Goal: Check status

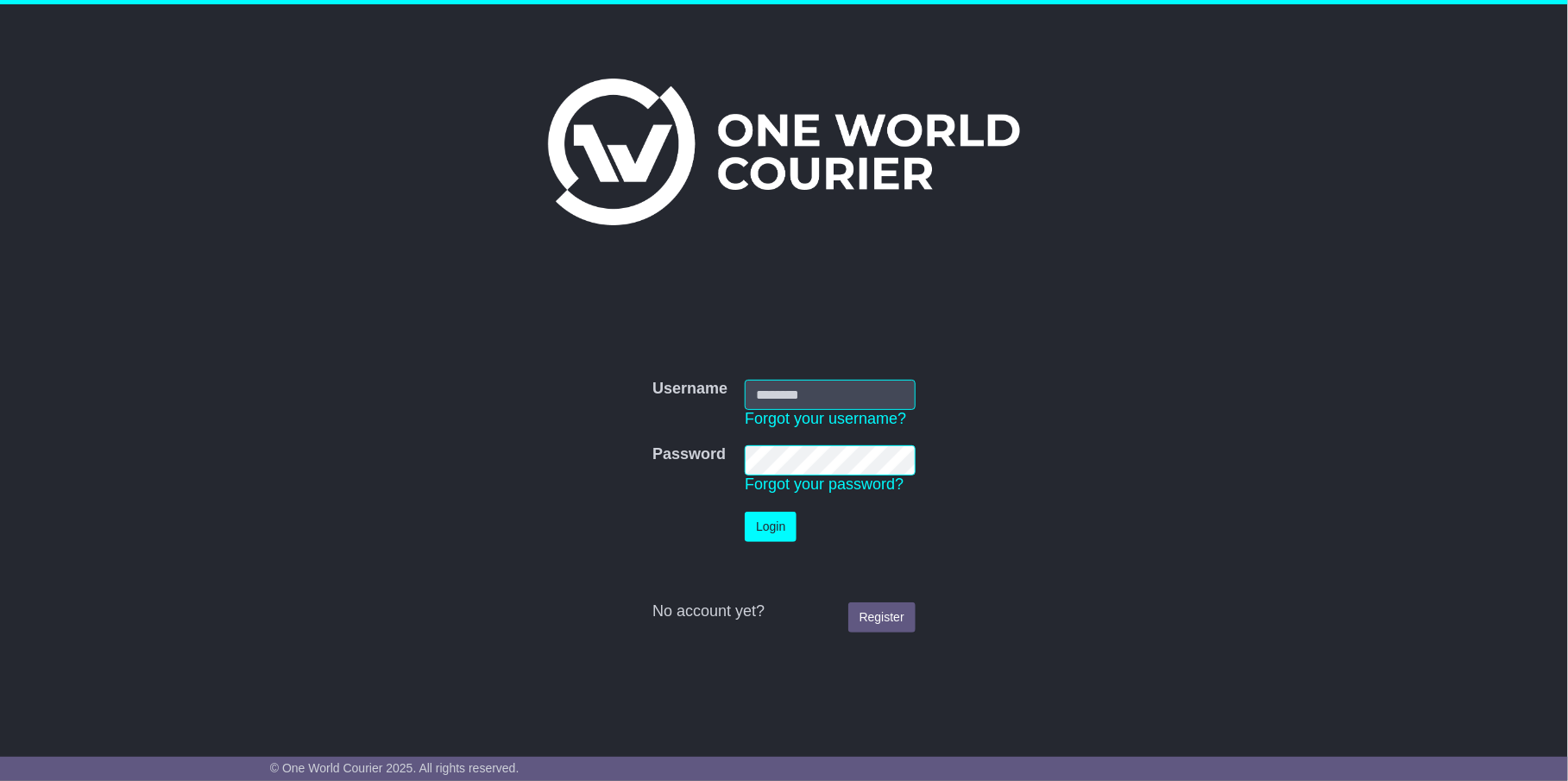
type input "**********"
click at [773, 524] on button "Login" at bounding box center [770, 527] width 52 height 30
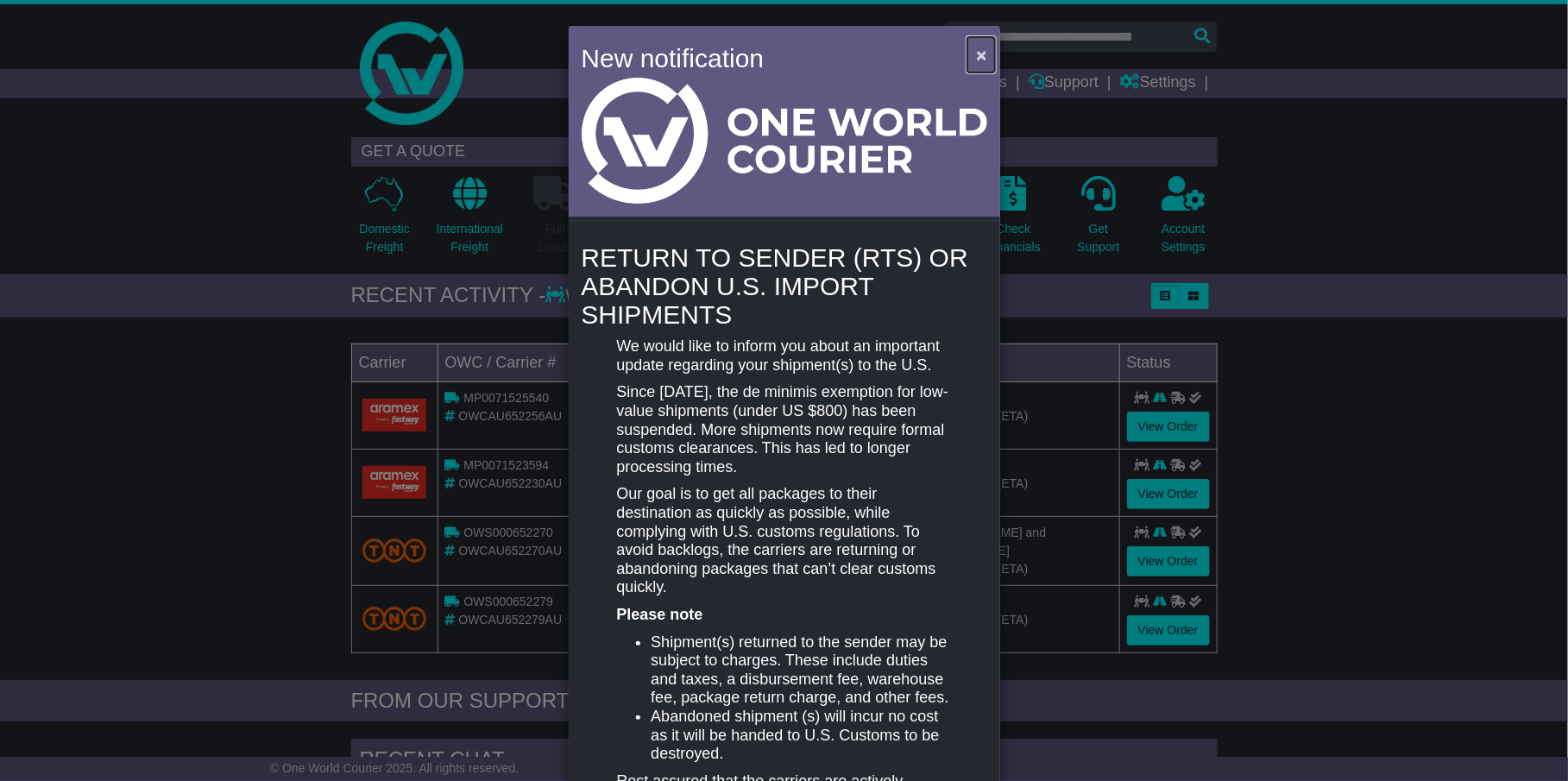
click at [976, 51] on span "×" at bounding box center [981, 54] width 11 height 20
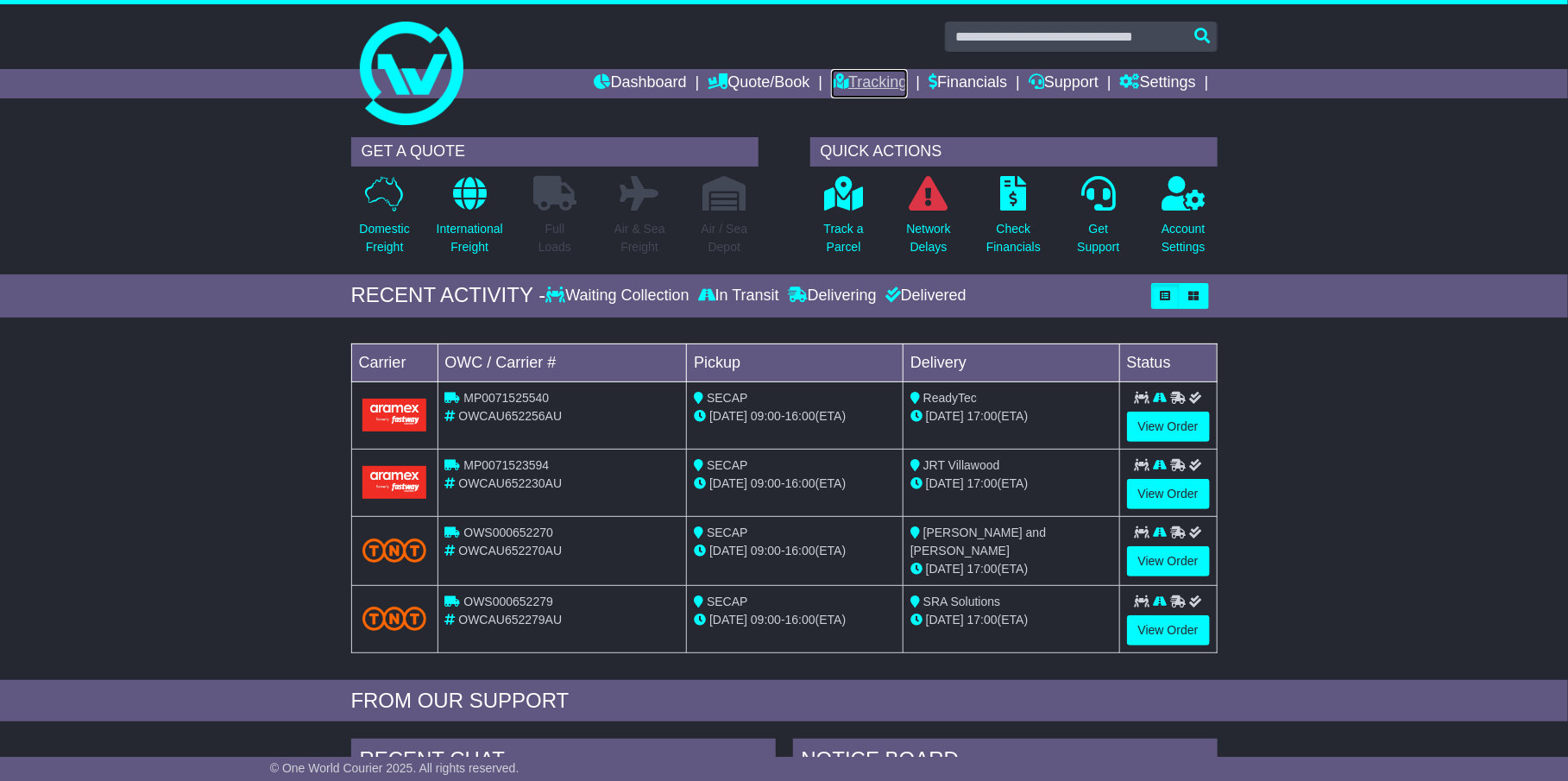
click at [856, 80] on link "Tracking" at bounding box center [868, 83] width 76 height 29
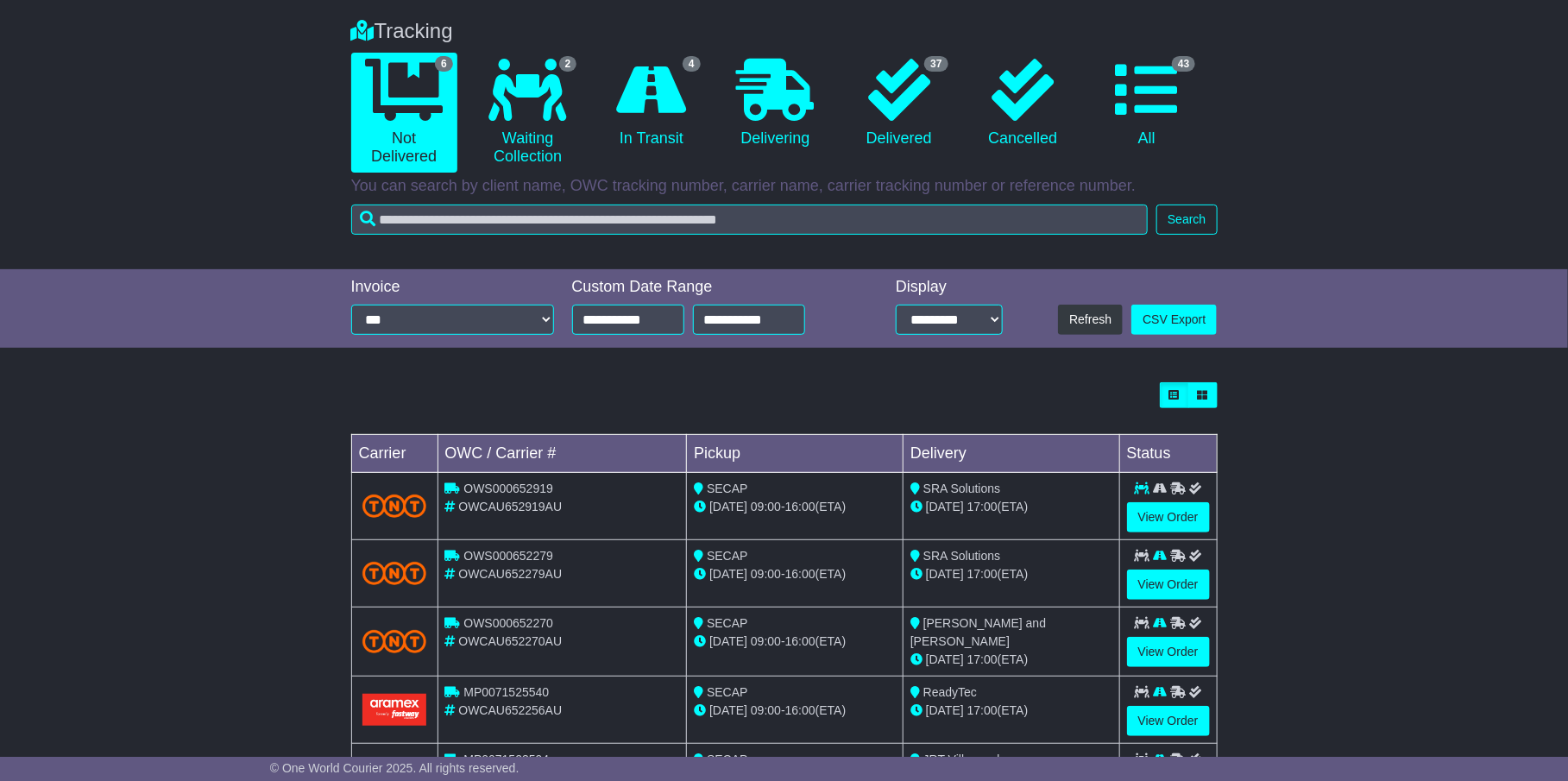
scroll to position [130, 0]
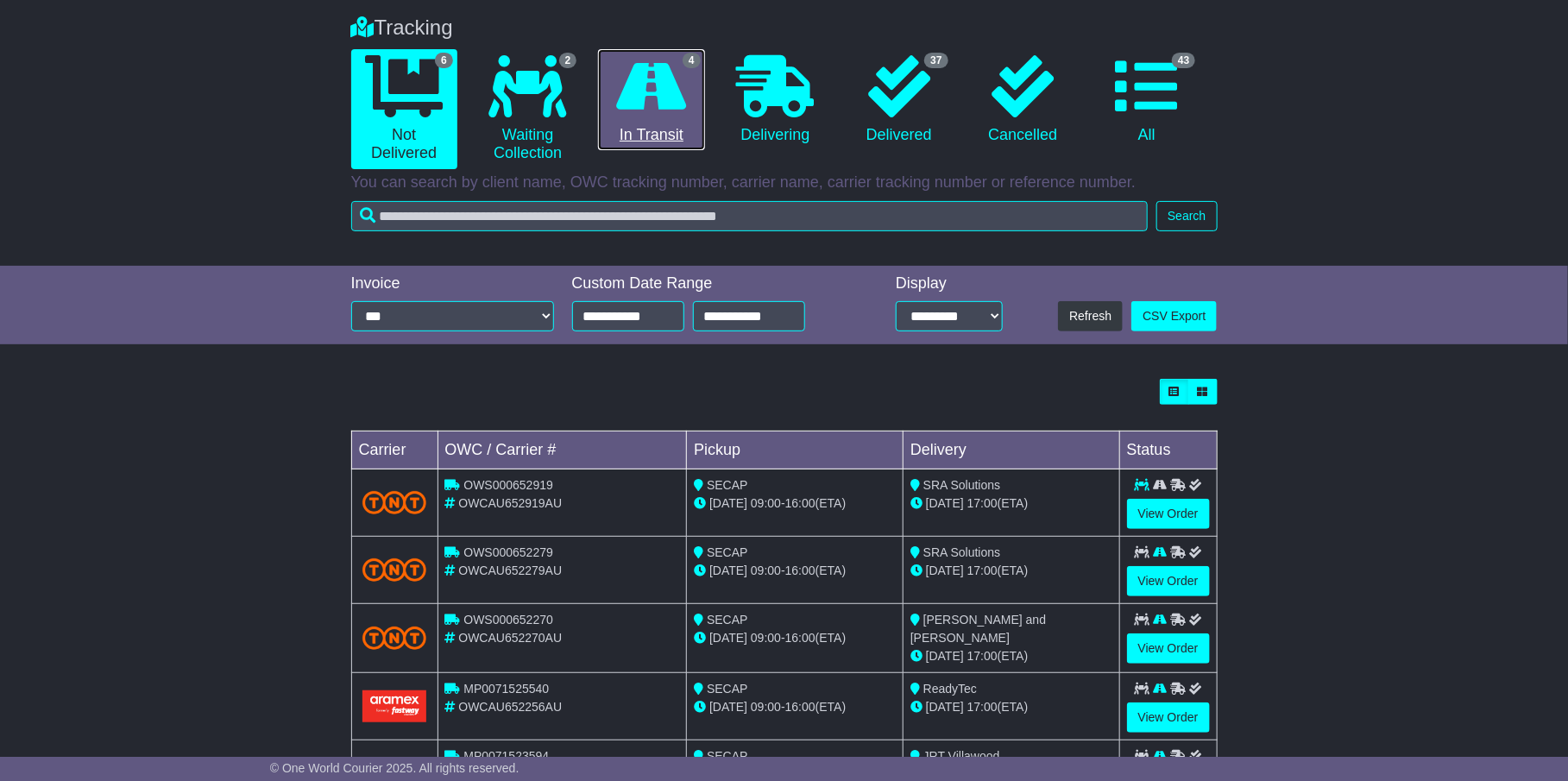
click at [667, 93] on icon at bounding box center [651, 87] width 70 height 62
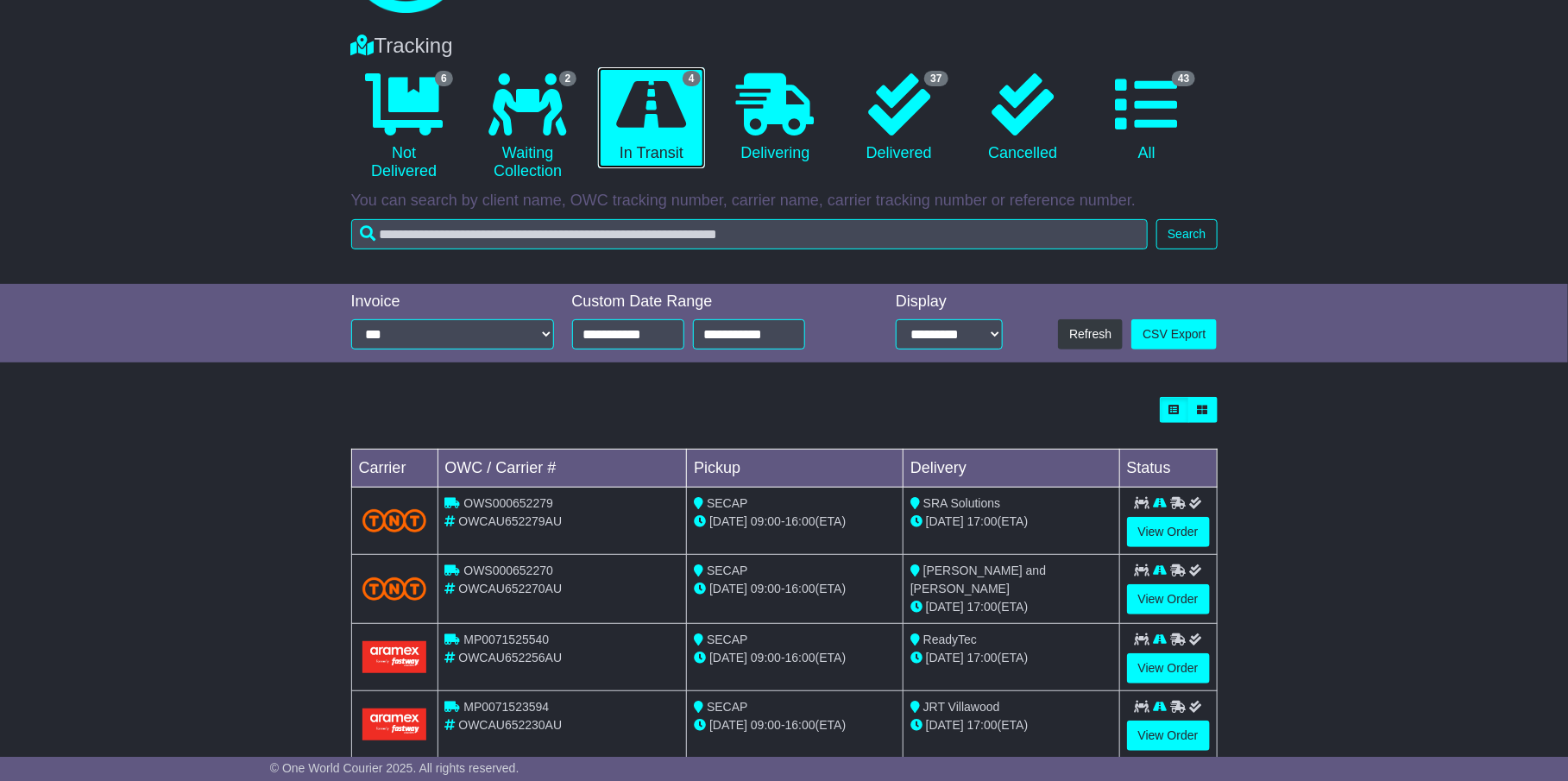
scroll to position [143, 0]
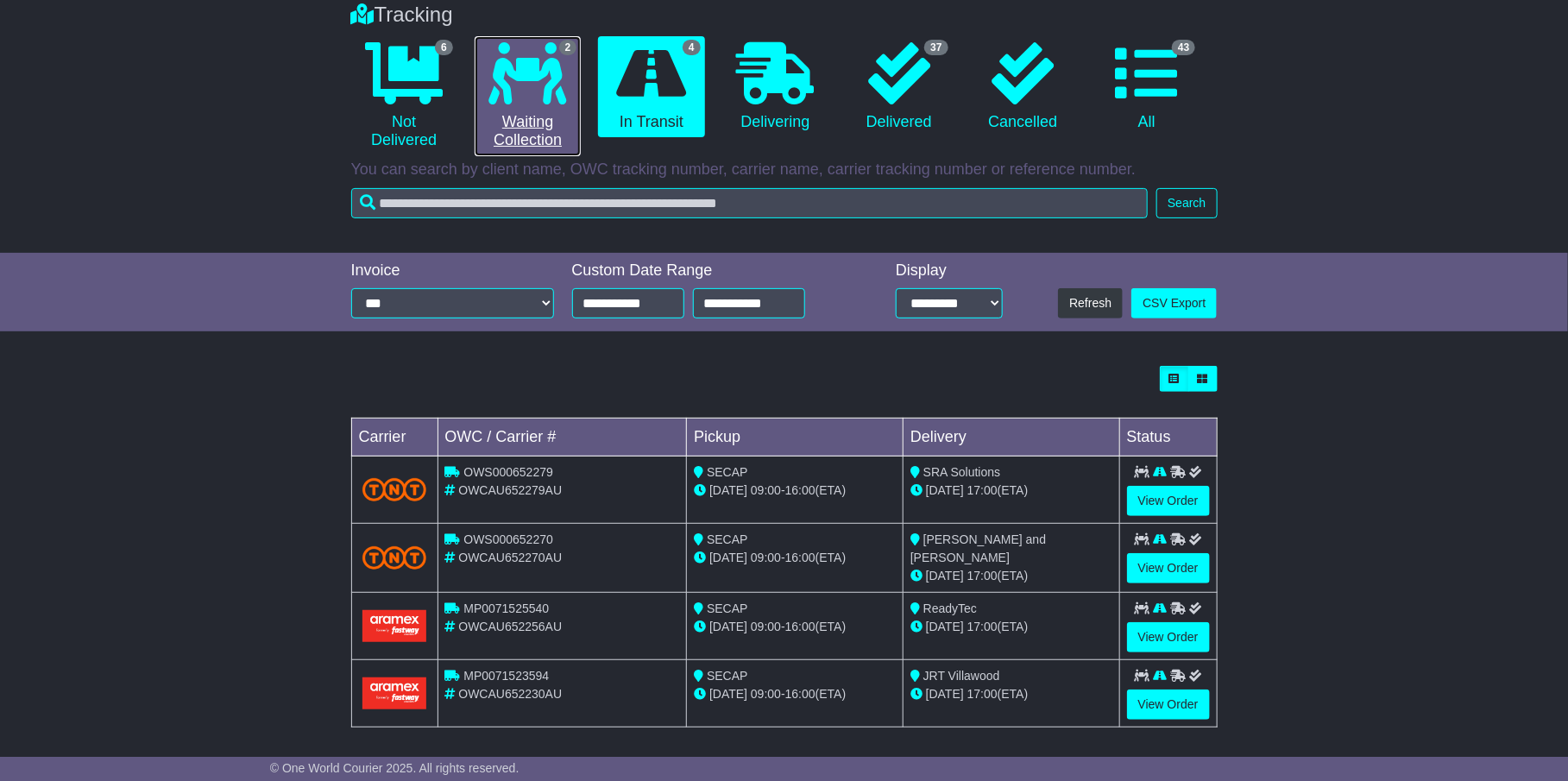
click at [545, 79] on icon at bounding box center [527, 73] width 78 height 62
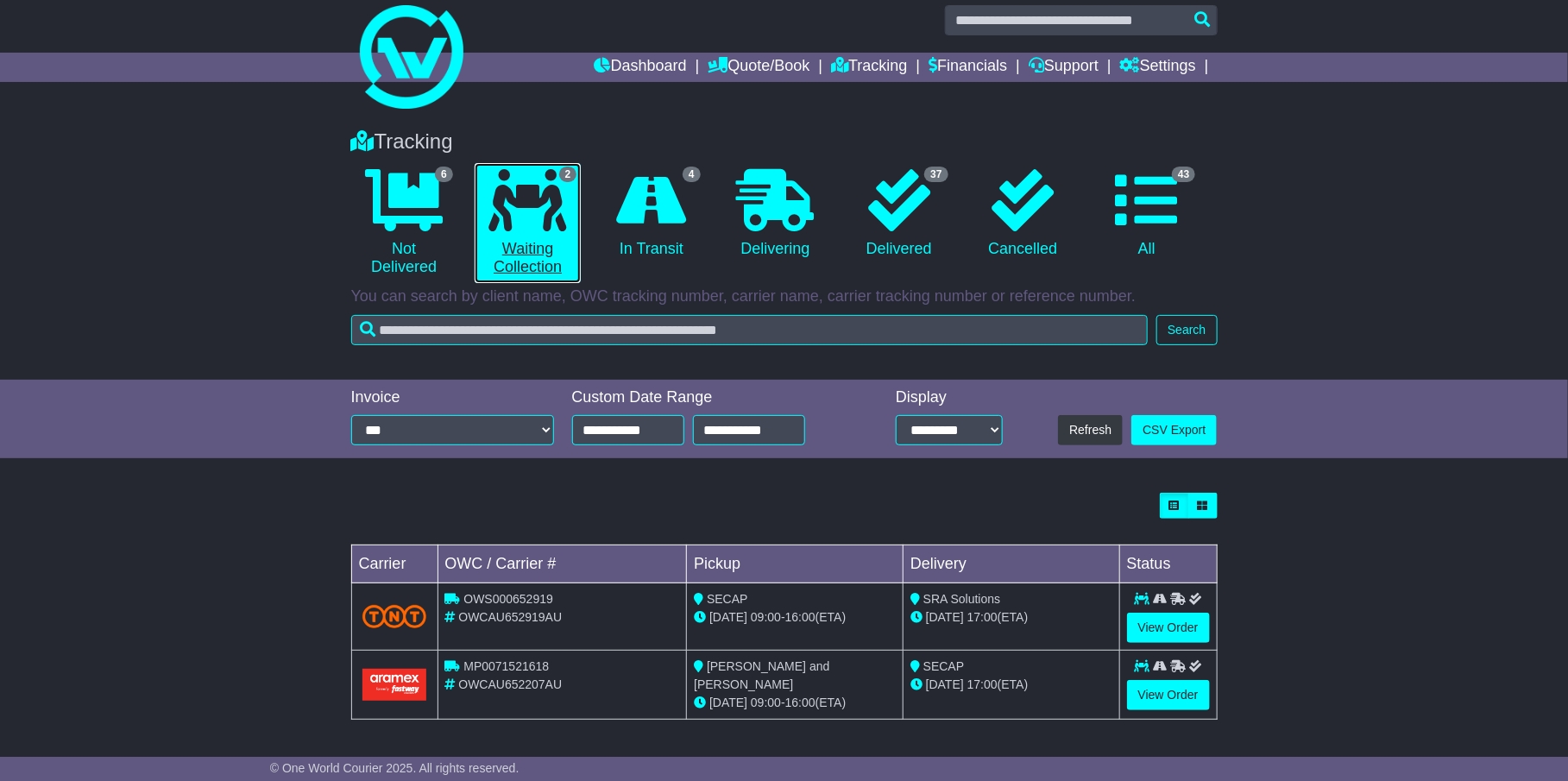
scroll to position [0, 0]
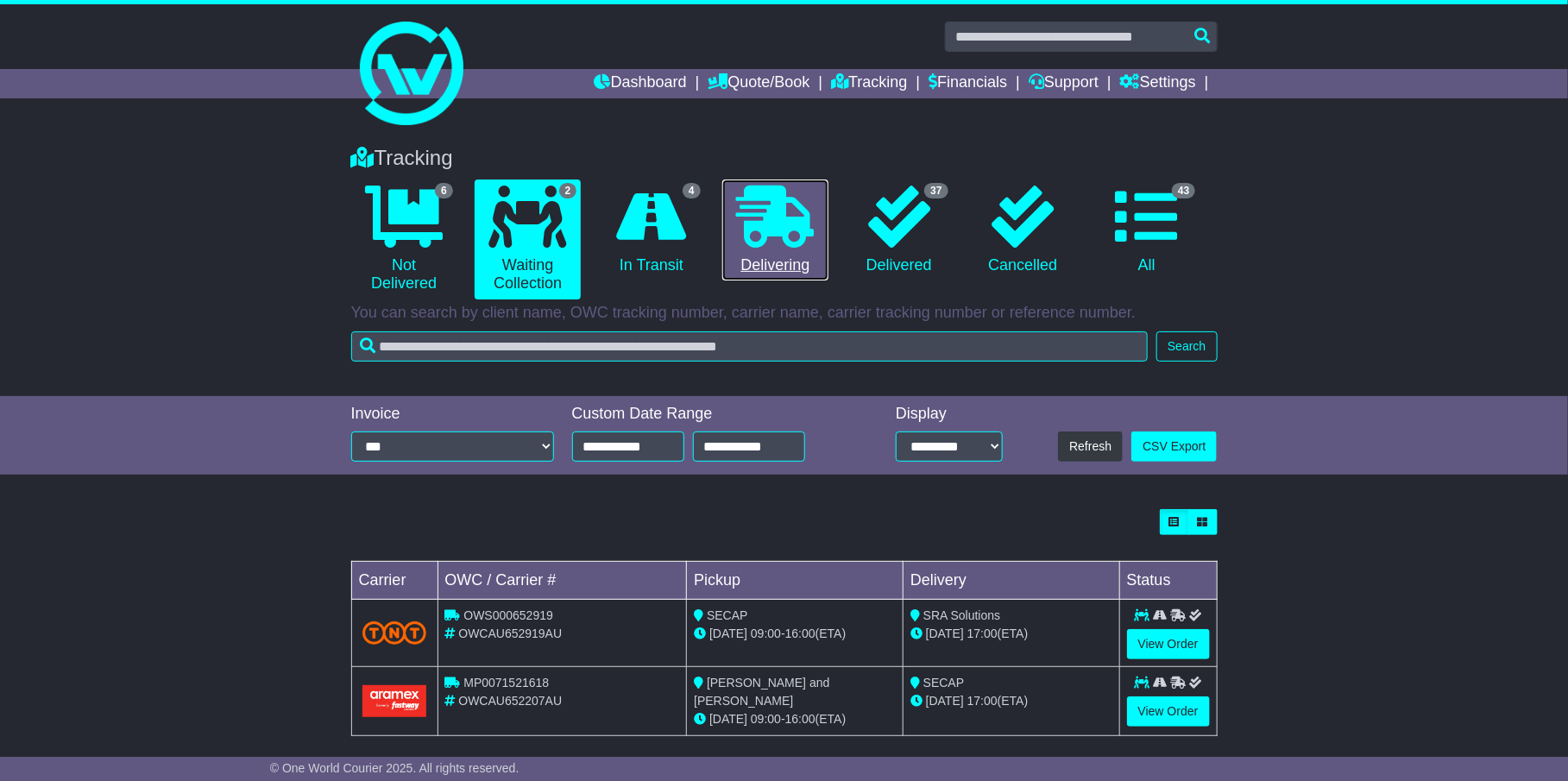
click at [791, 245] on icon at bounding box center [775, 217] width 78 height 62
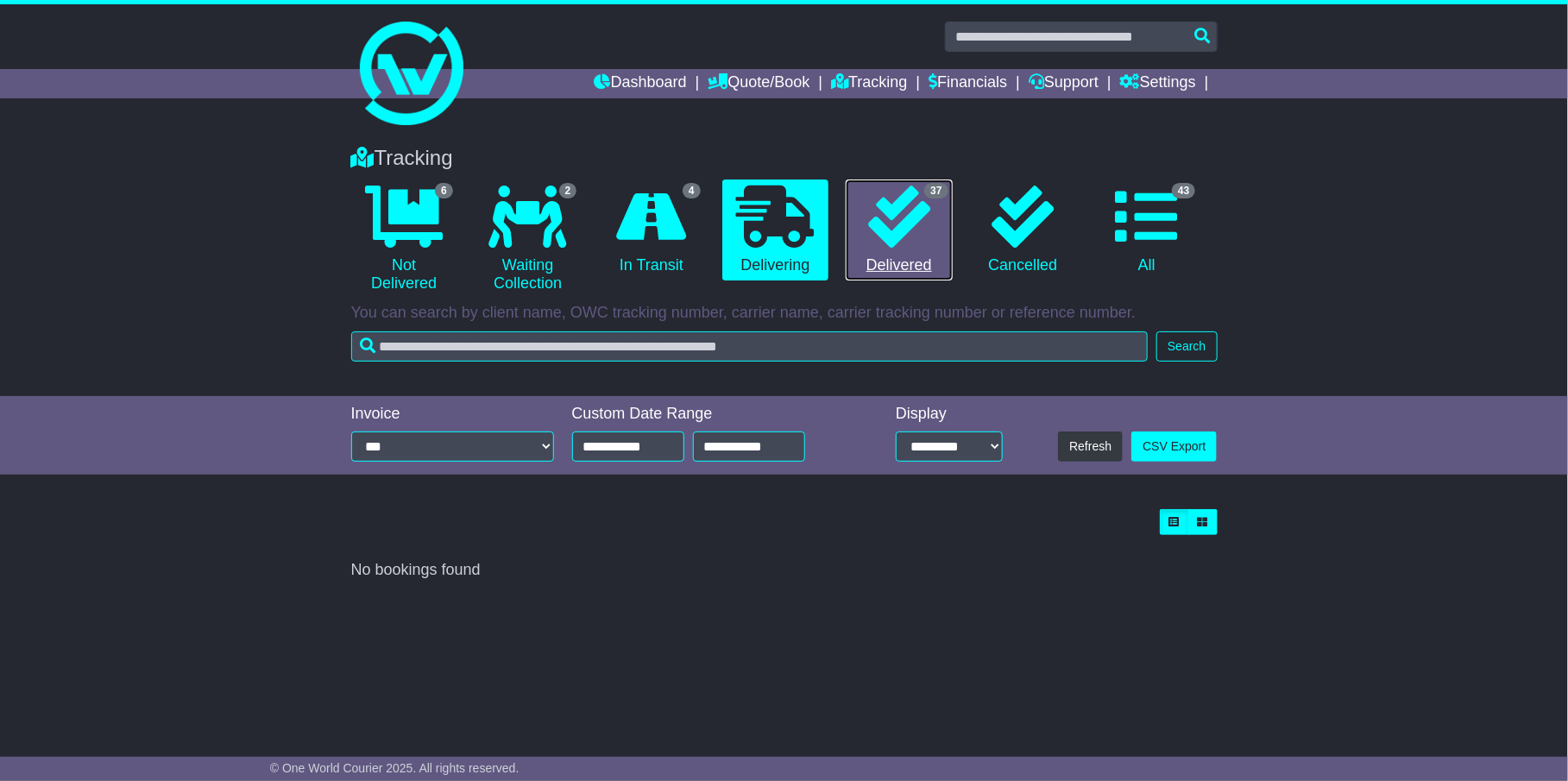
click at [897, 244] on icon at bounding box center [900, 217] width 62 height 62
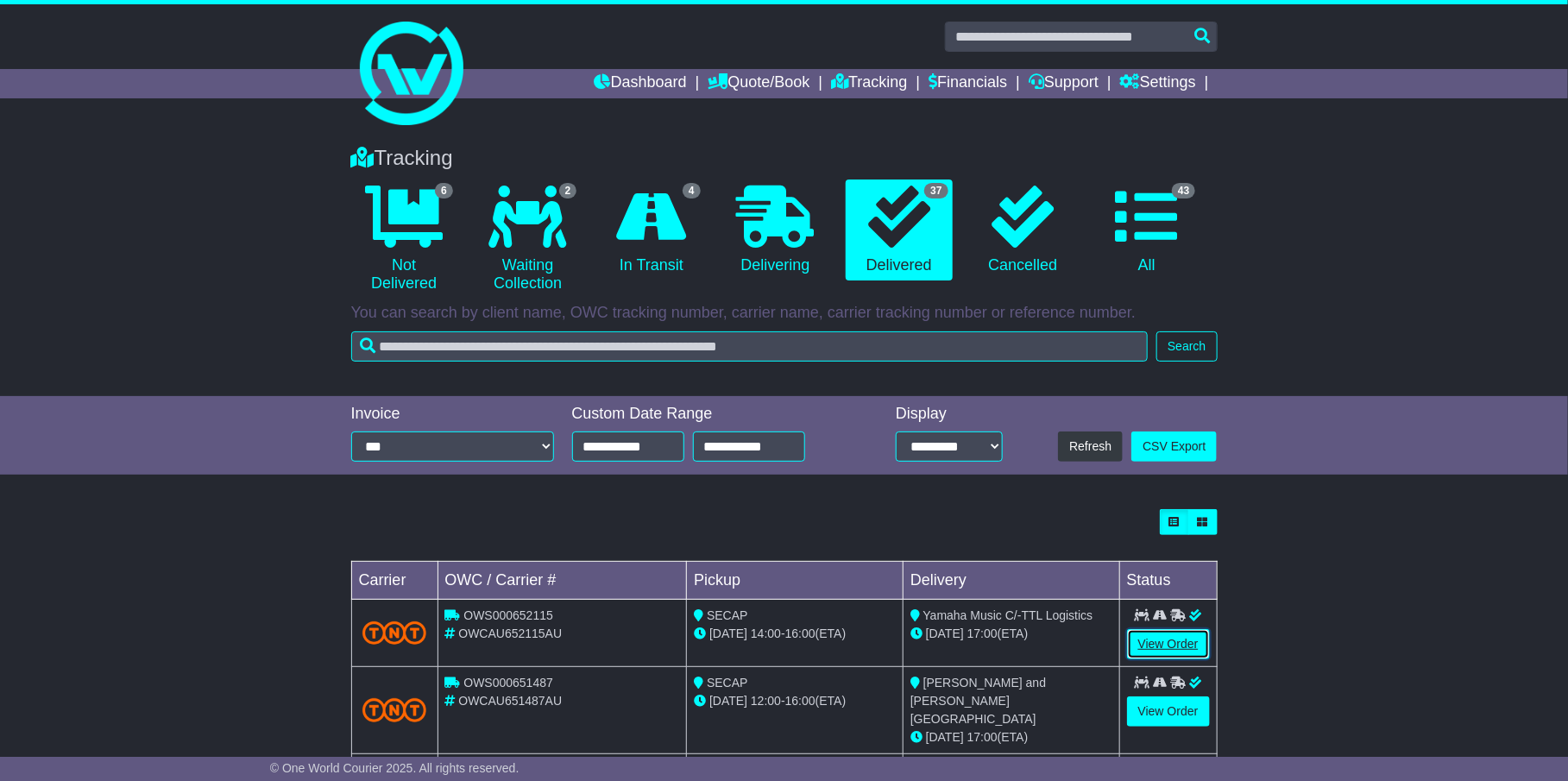
click at [1162, 637] on link "View Order" at bounding box center [1168, 644] width 83 height 30
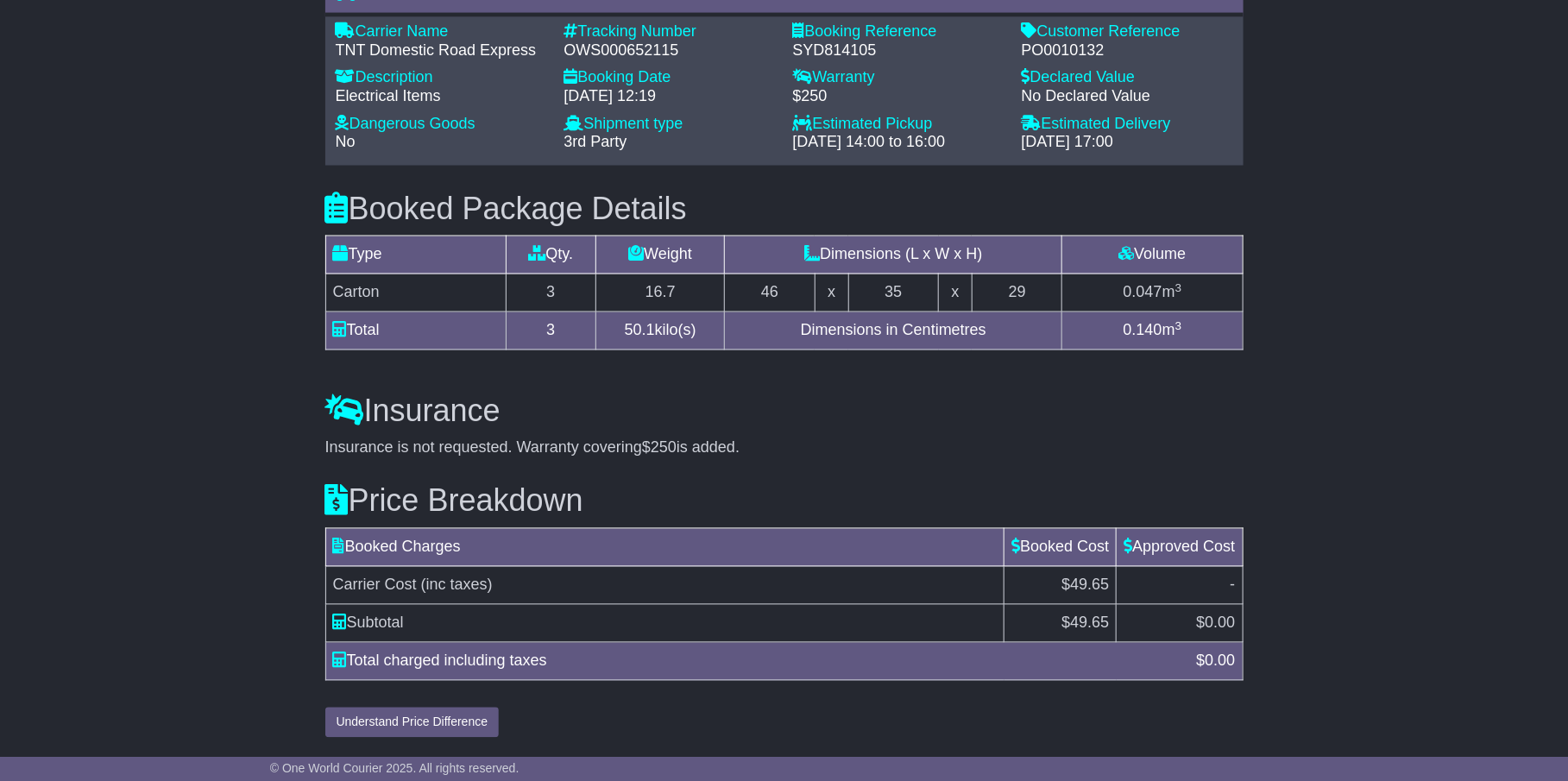
scroll to position [1393, 0]
